Goal: Check status: Check status

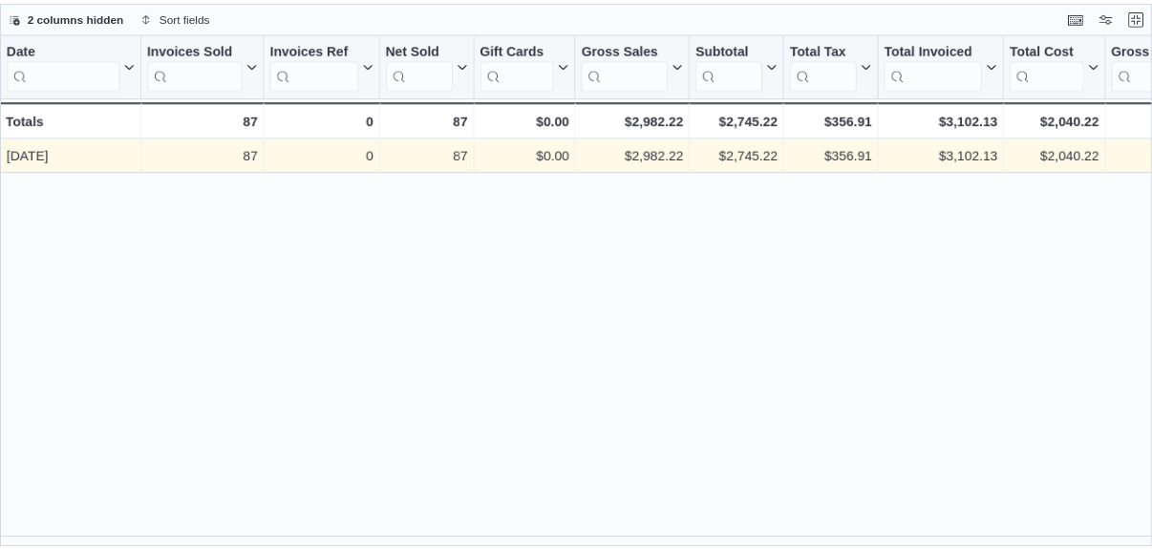
scroll to position [382, 0]
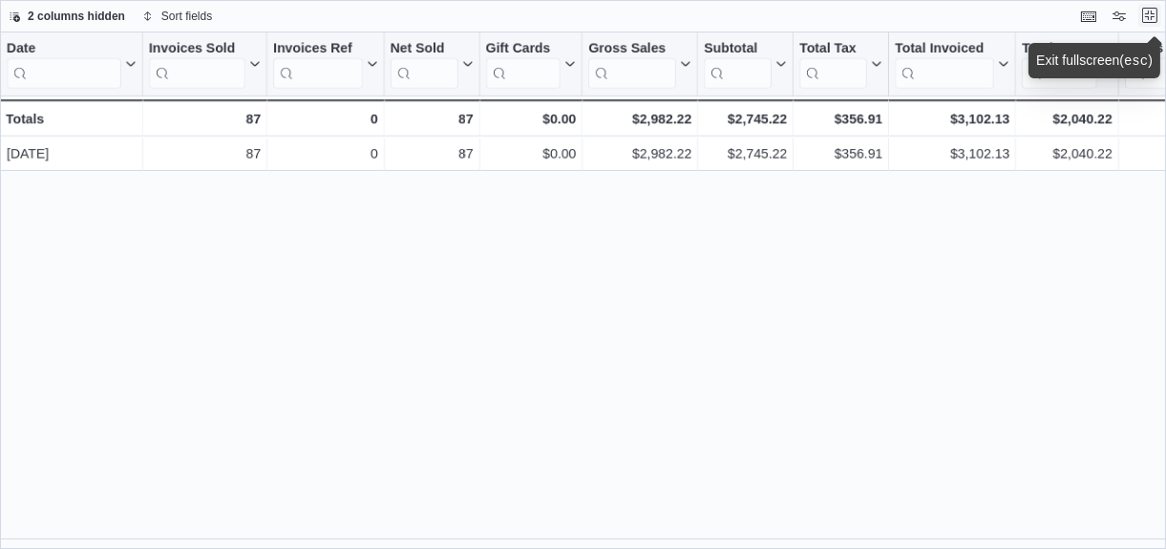
click at [1156, 15] on button "Exit fullscreen" at bounding box center [1150, 15] width 23 height 23
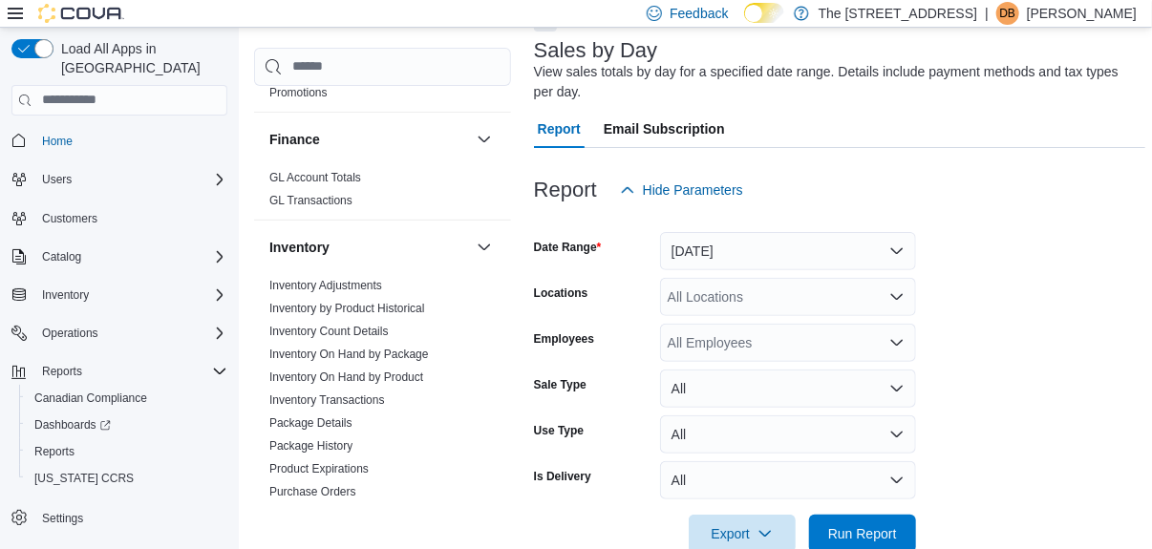
scroll to position [191, 0]
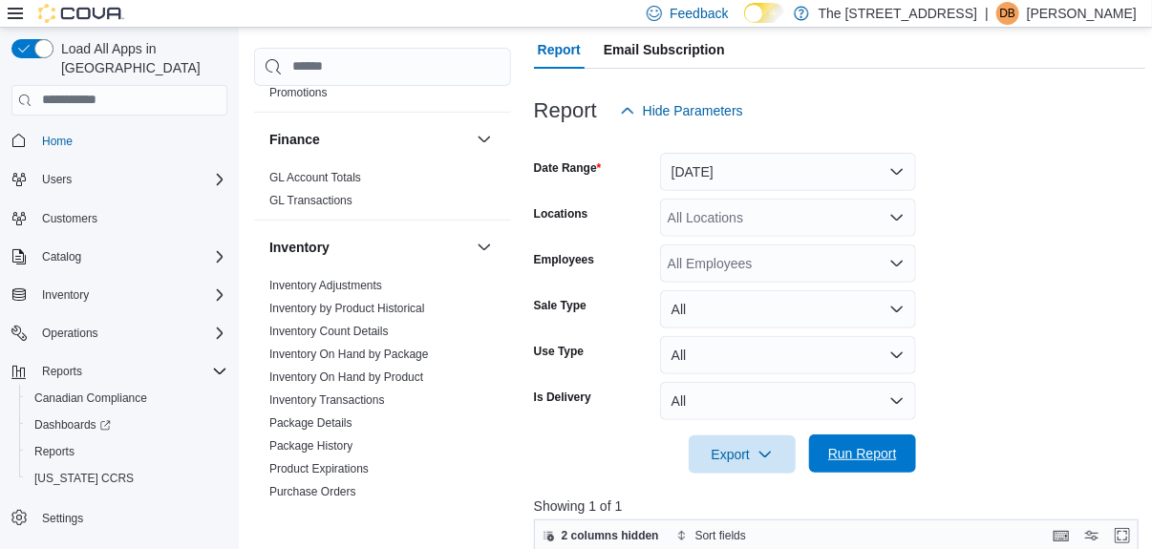
click at [864, 454] on span "Run Report" at bounding box center [862, 453] width 69 height 19
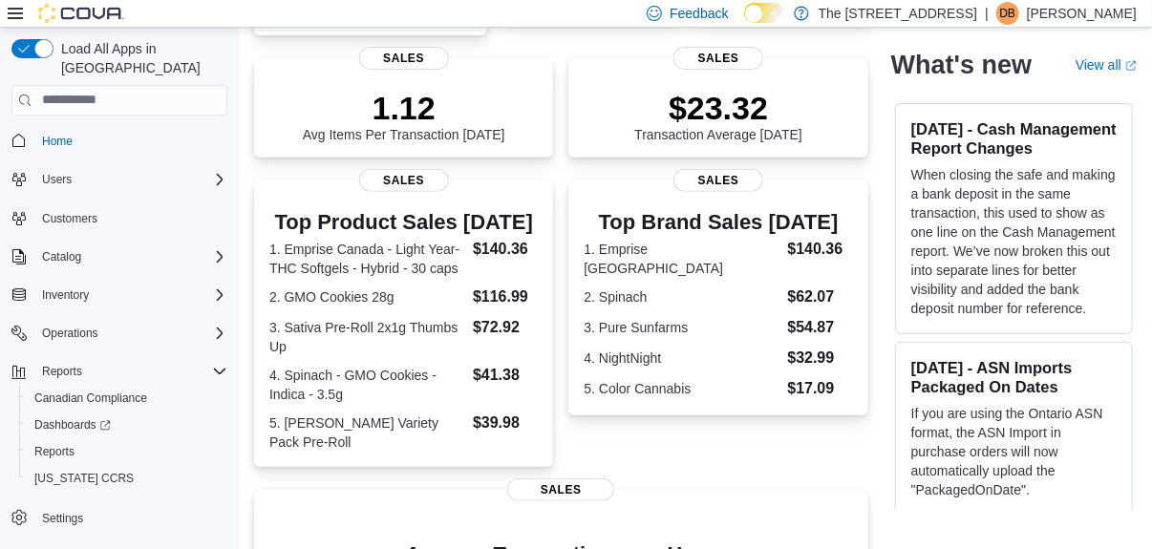
scroll to position [287, 0]
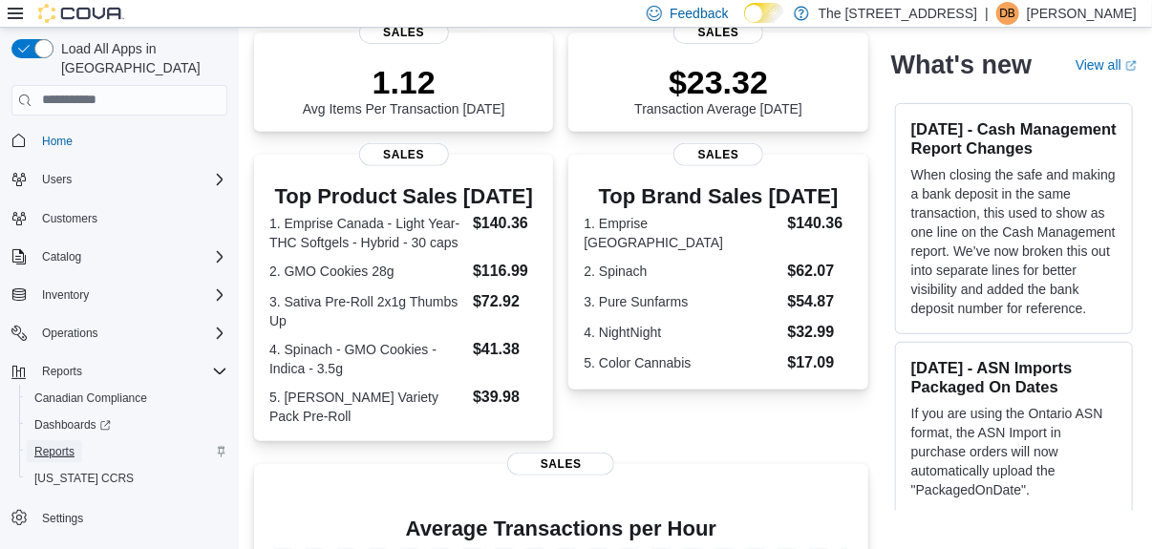
click at [58, 444] on span "Reports" at bounding box center [54, 451] width 40 height 15
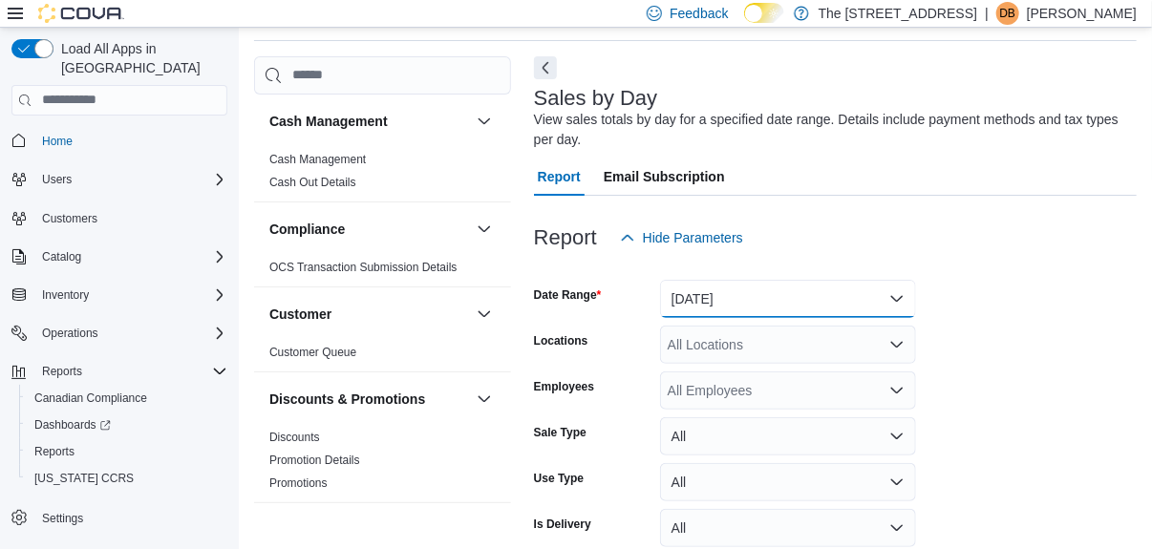
click at [690, 296] on button "[DATE]" at bounding box center [788, 299] width 256 height 38
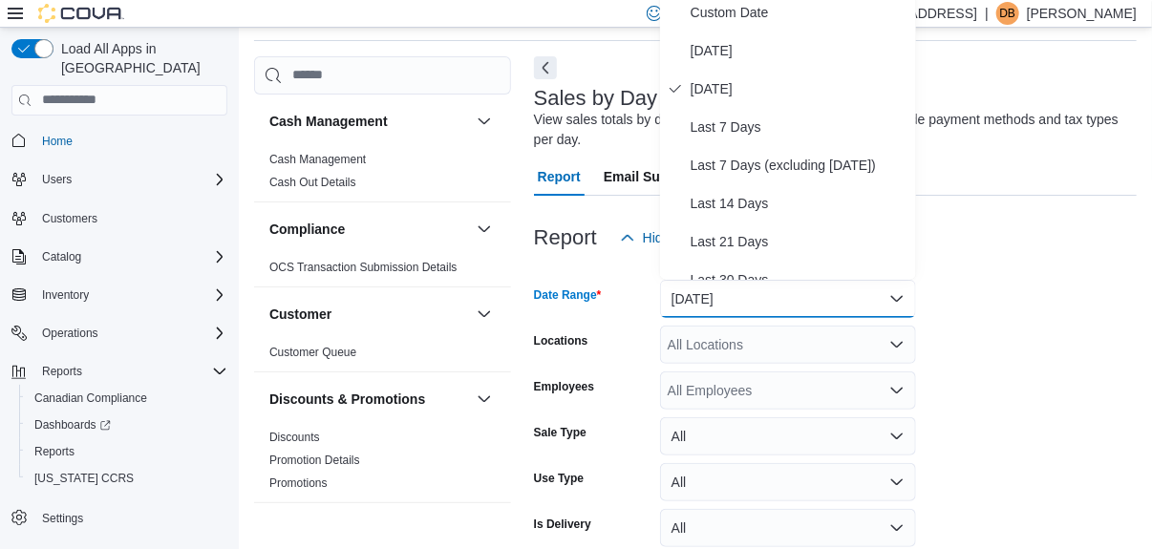
scroll to position [56, 0]
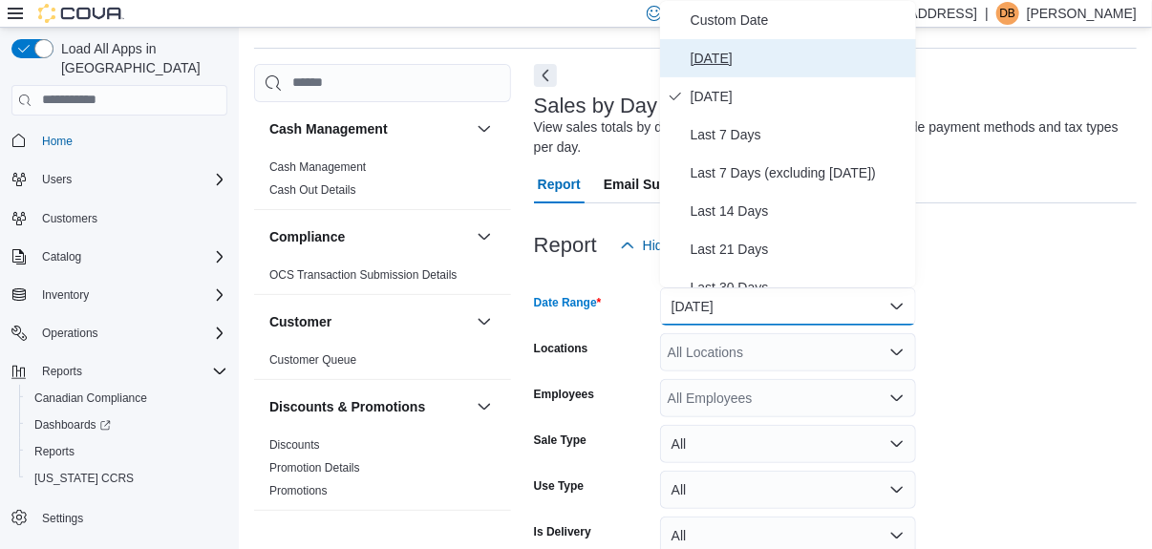
click at [715, 54] on span "[DATE]" at bounding box center [800, 58] width 218 height 23
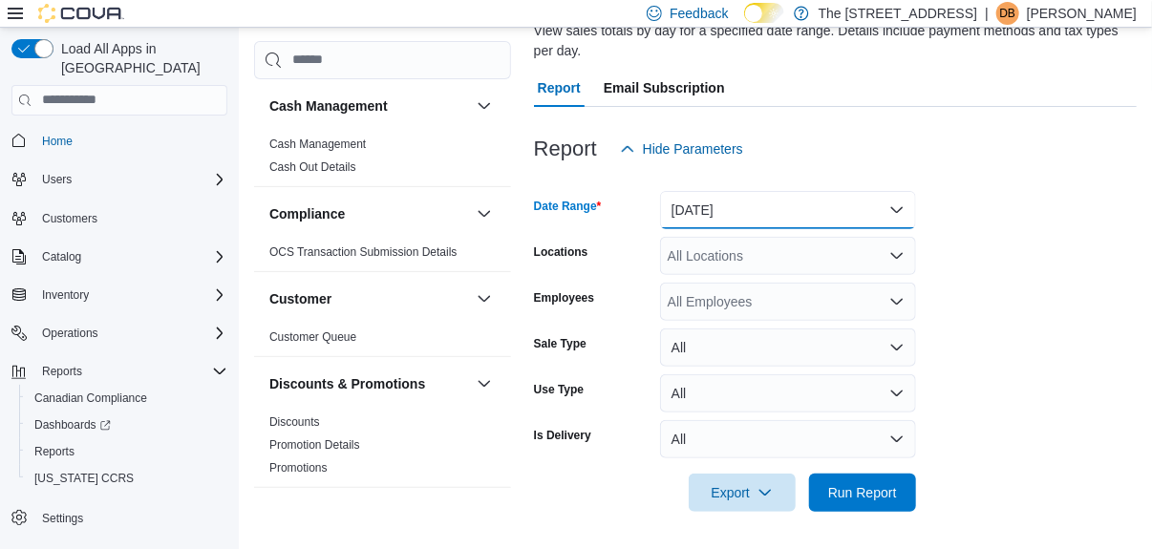
scroll to position [153, 0]
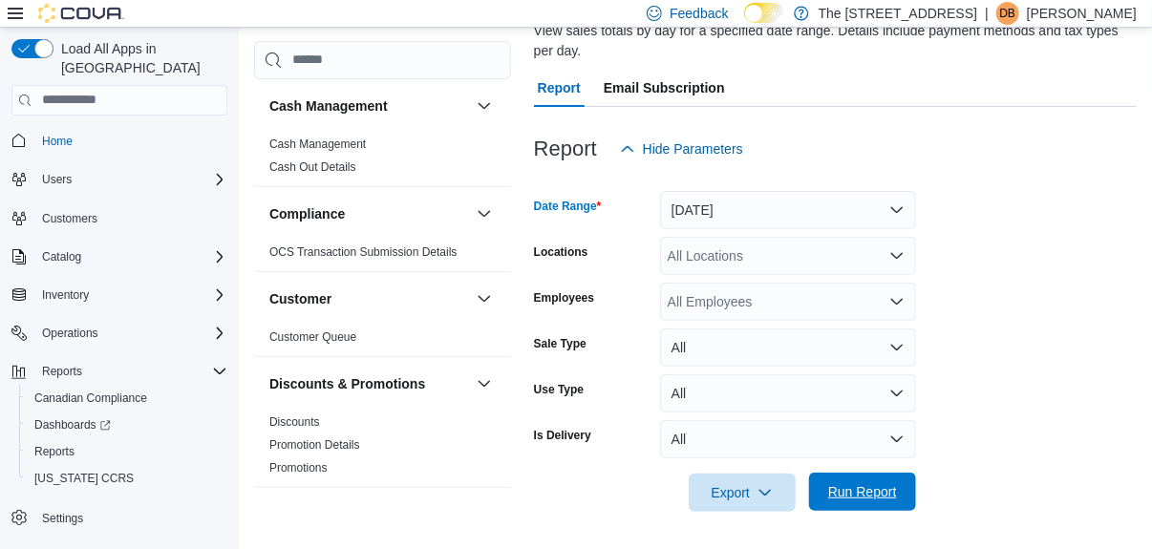
click at [855, 490] on span "Run Report" at bounding box center [862, 491] width 69 height 19
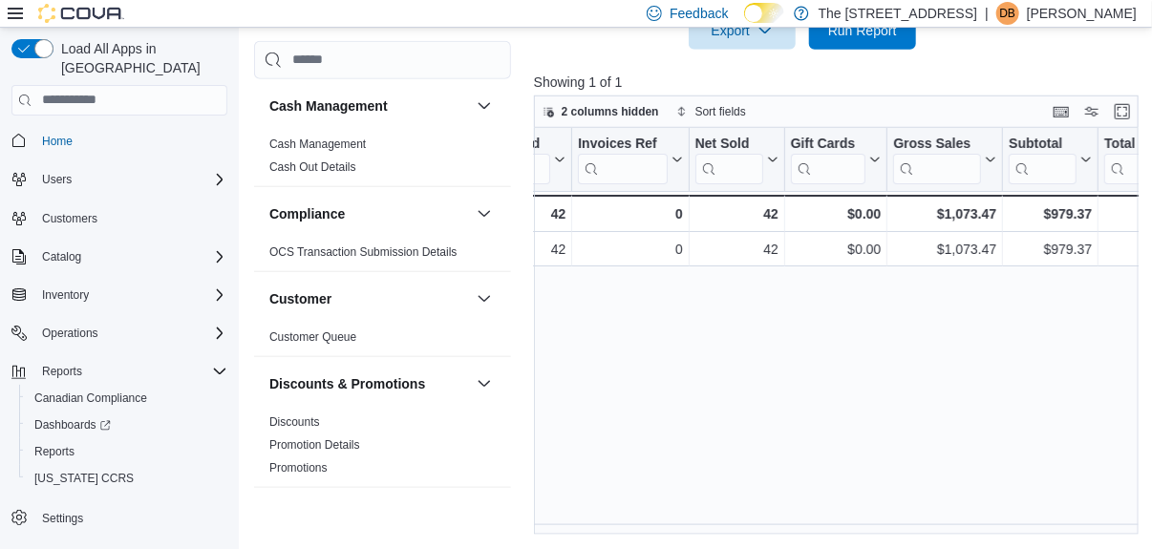
scroll to position [0, 288]
